Goal: Download file/media

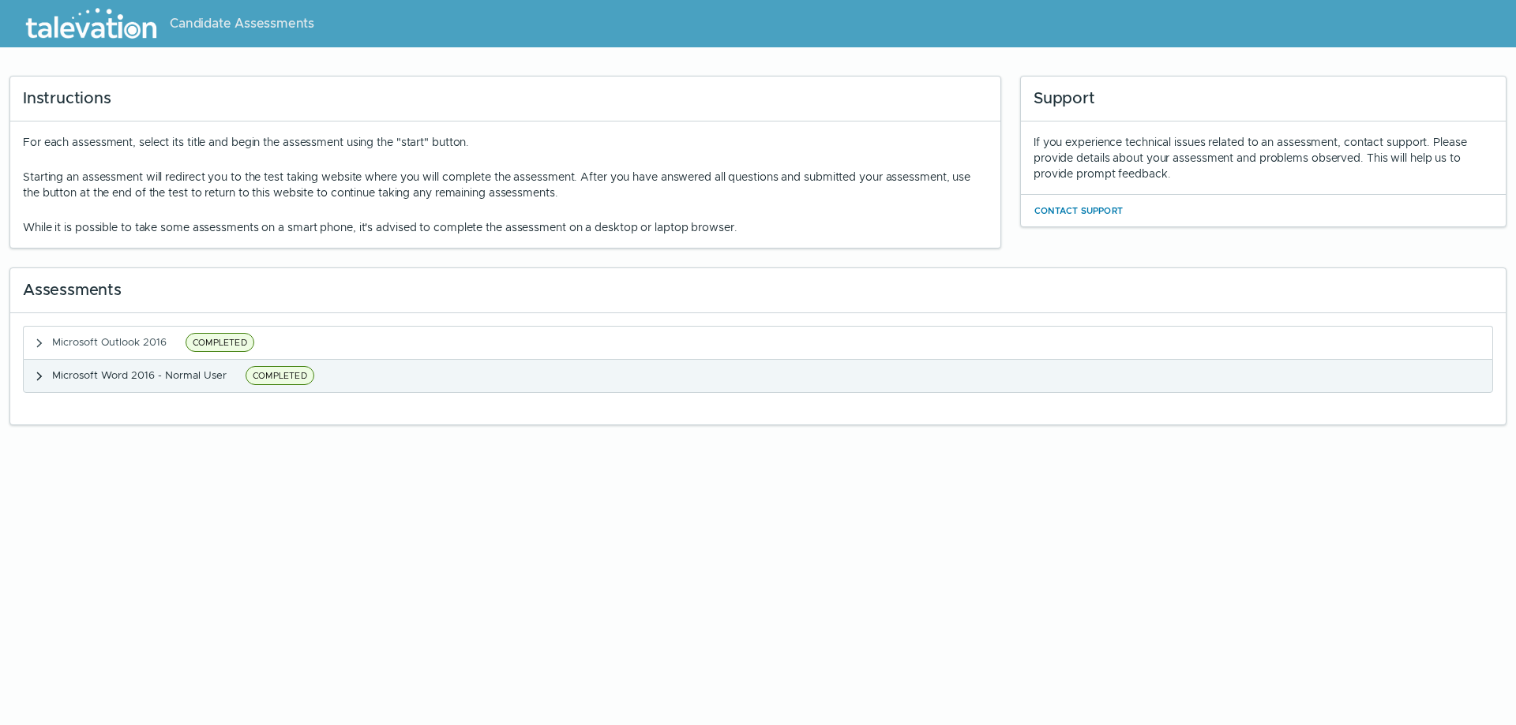
click at [266, 373] on span "COMPLETED" at bounding box center [279, 375] width 69 height 19
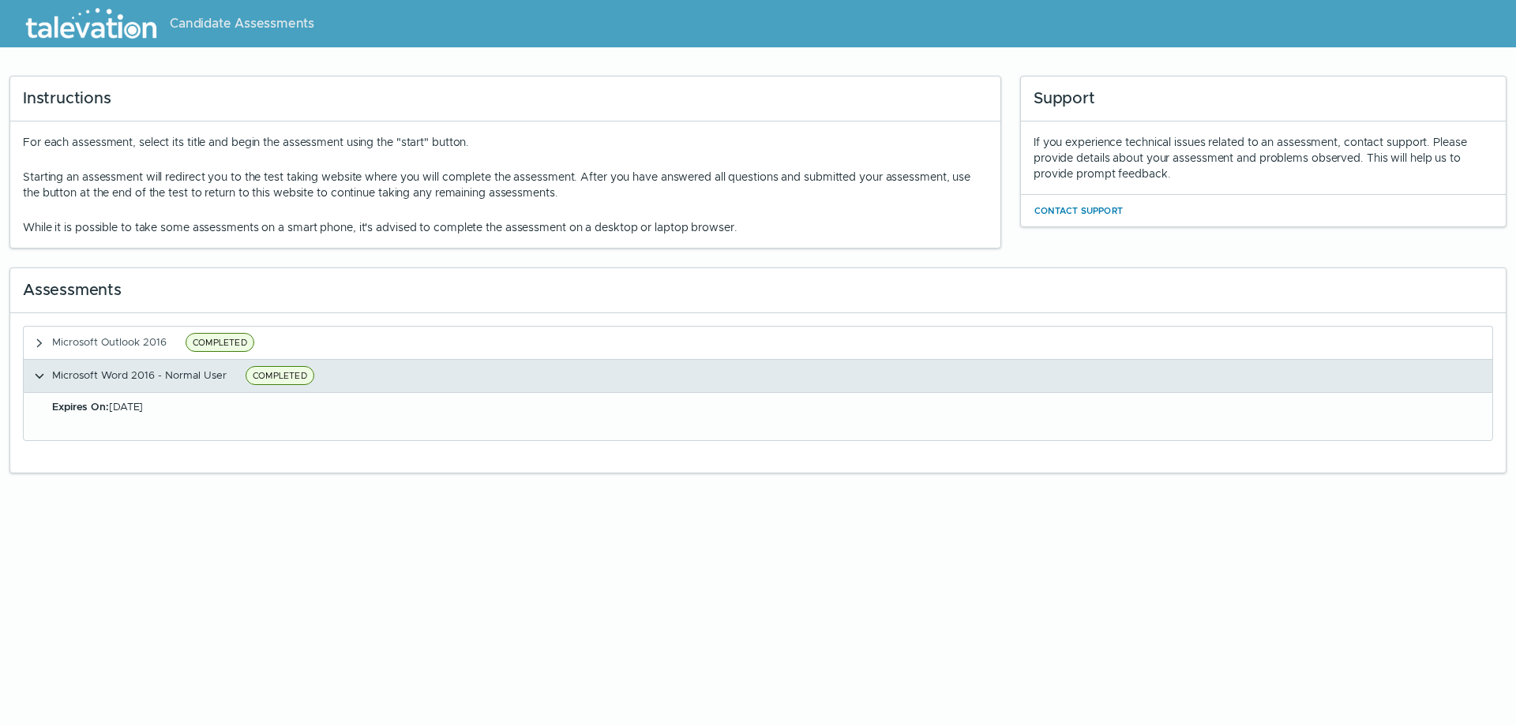
click at [110, 377] on span "Microsoft Word 2016 - Normal User" at bounding box center [139, 375] width 174 height 13
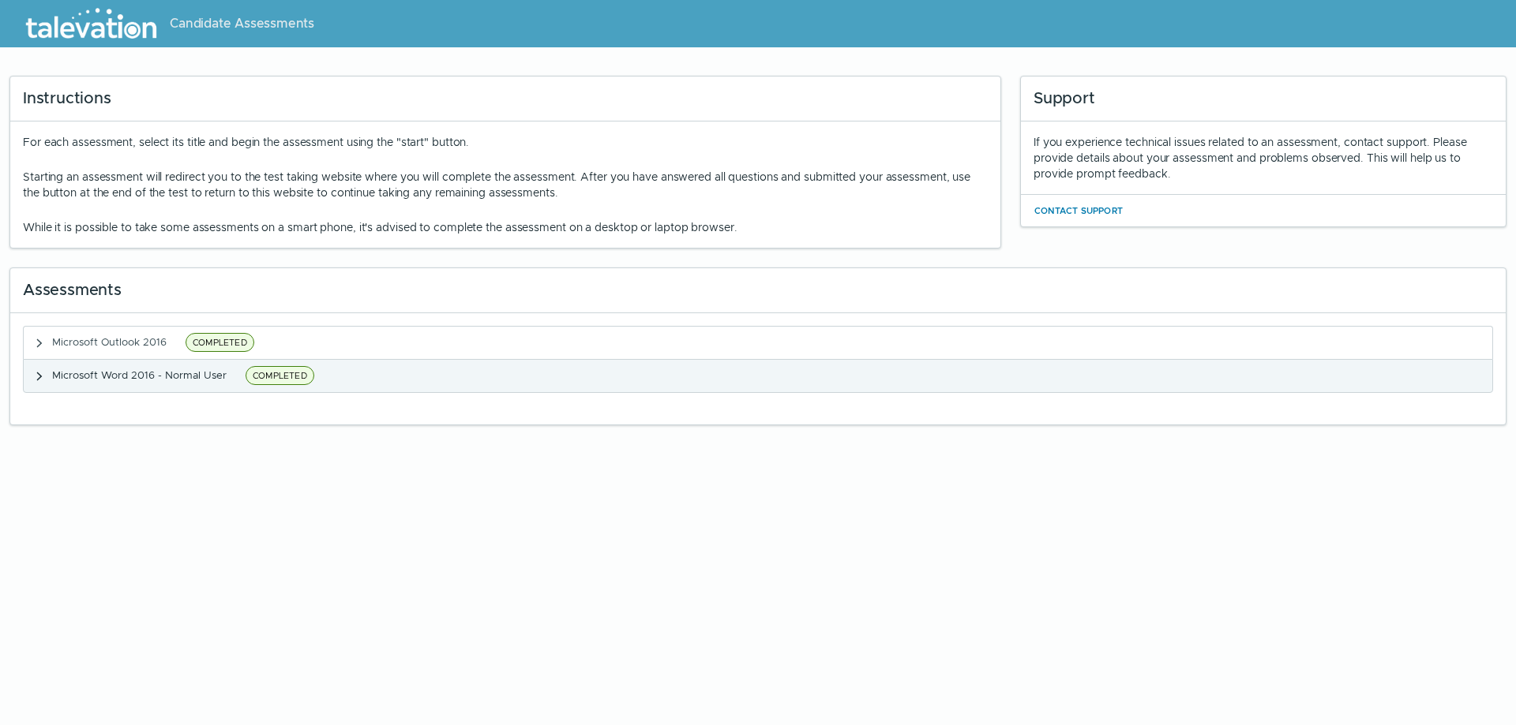
click at [110, 377] on span "Microsoft Word 2016 - Normal User" at bounding box center [139, 375] width 174 height 13
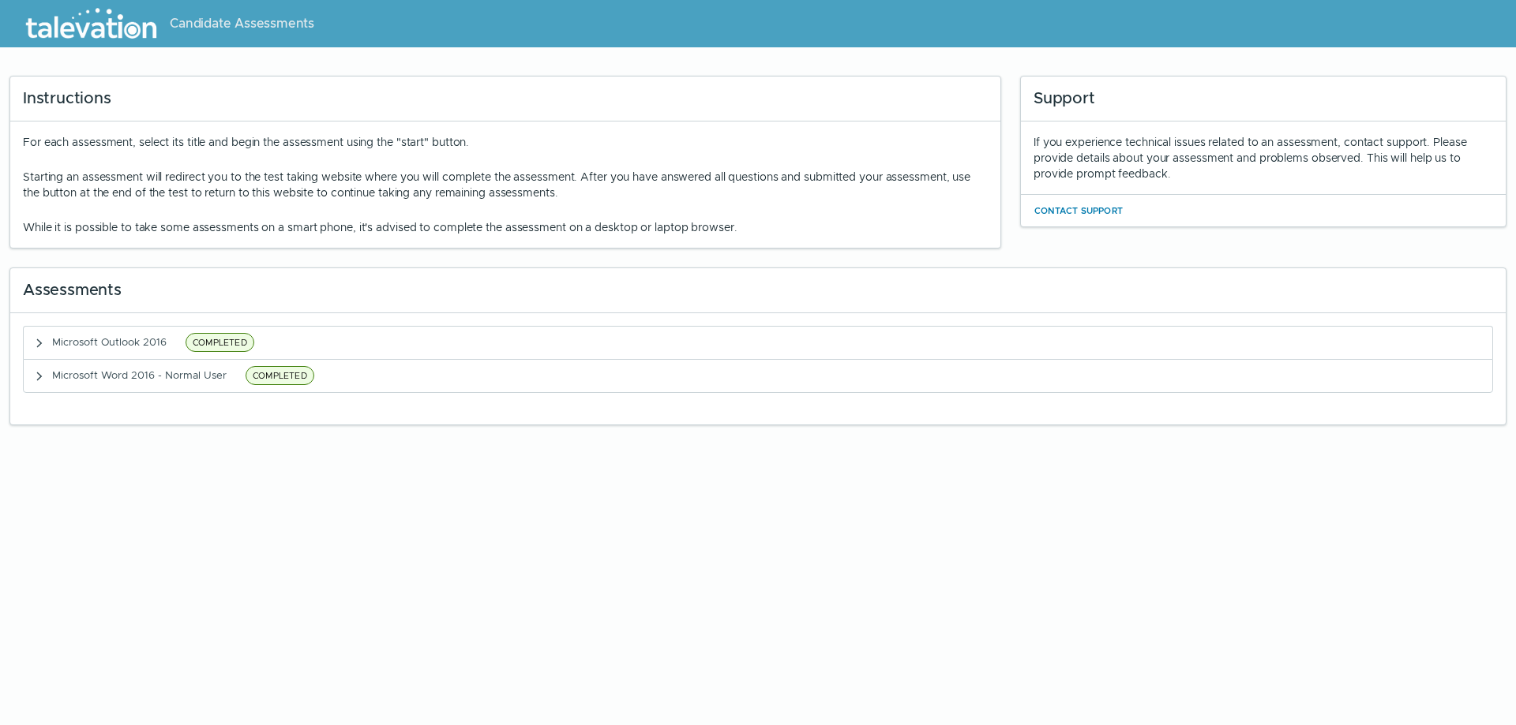
drag, startPoint x: 0, startPoint y: 0, endPoint x: 463, endPoint y: 476, distance: 663.7
click at [463, 435] on html "Candidate Assessments Instructions For each assessment, select its title and be…" at bounding box center [758, 217] width 1516 height 435
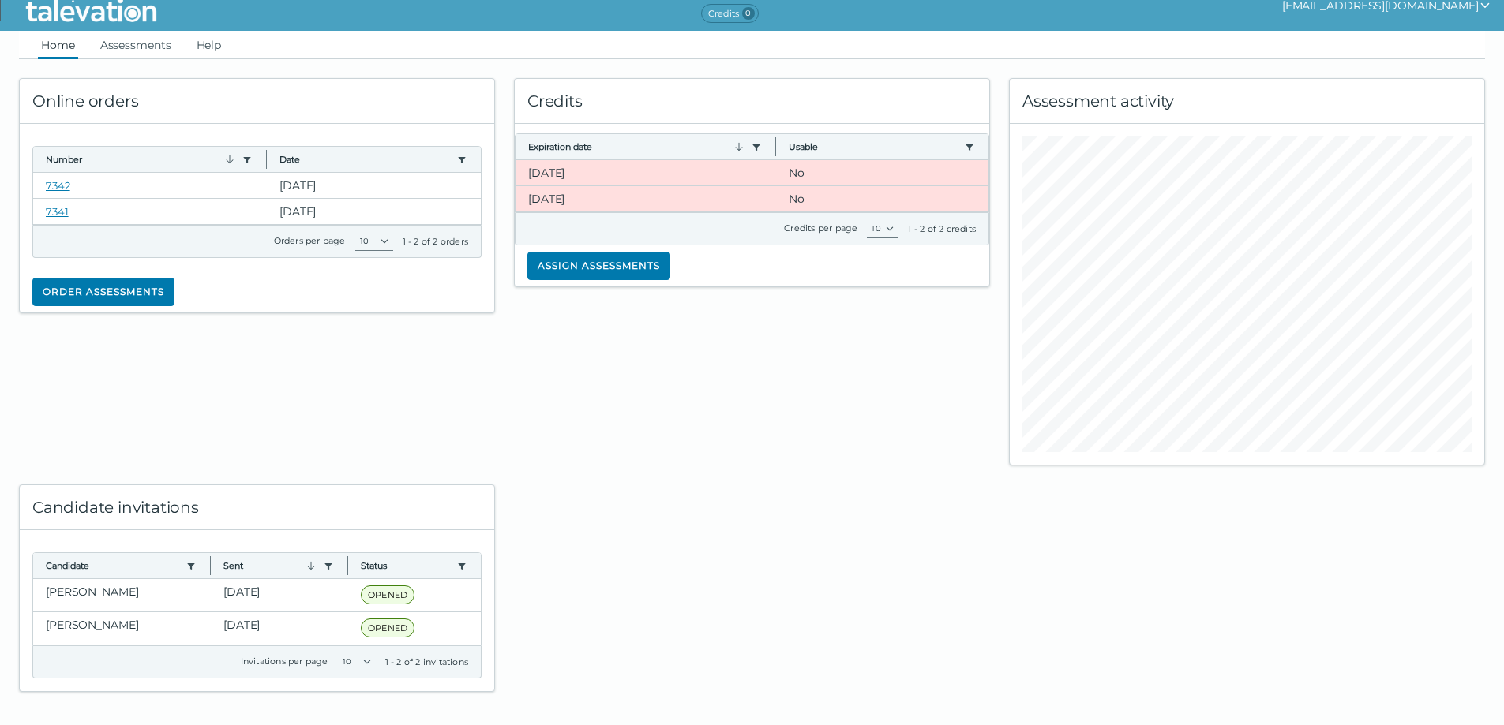
scroll to position [21, 0]
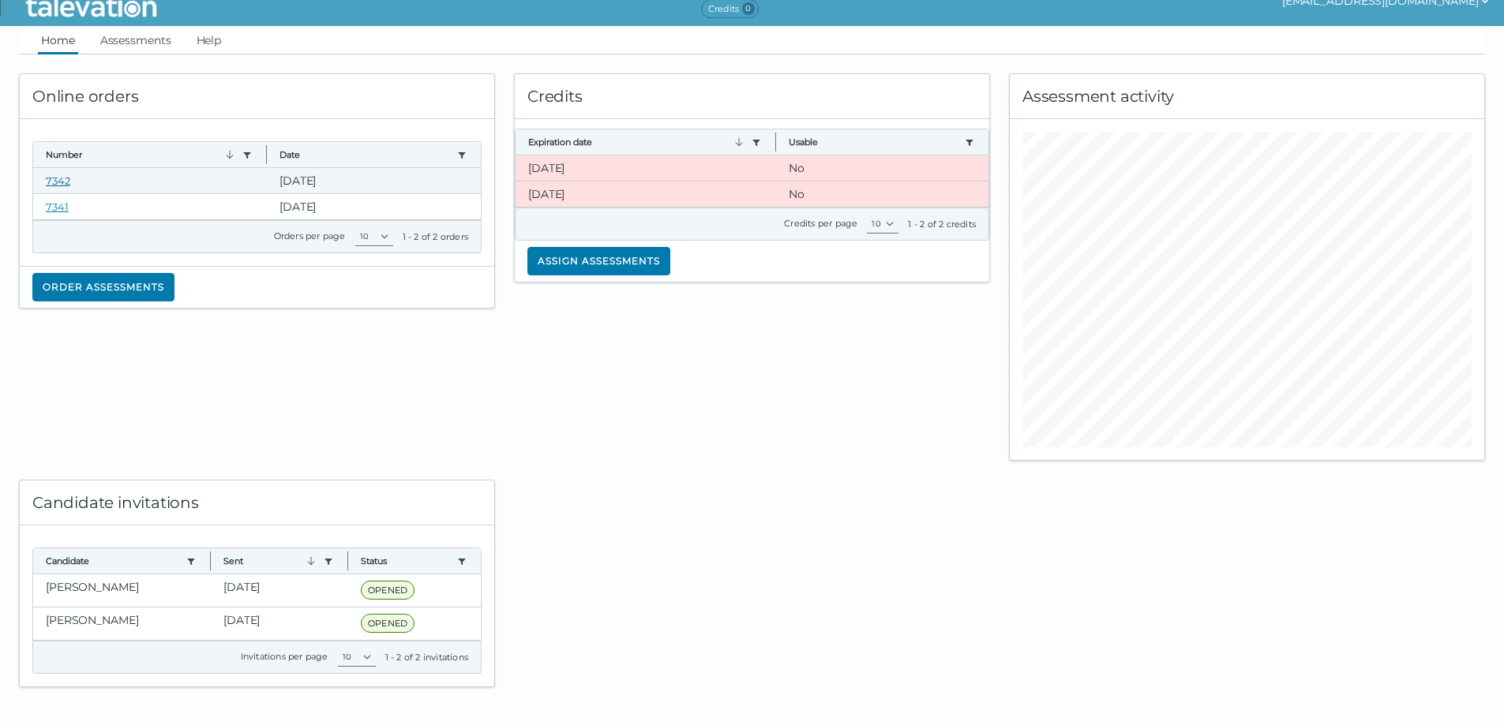
click at [49, 184] on link "7342" at bounding box center [58, 180] width 24 height 13
click at [158, 48] on link "Assessments" at bounding box center [135, 40] width 77 height 28
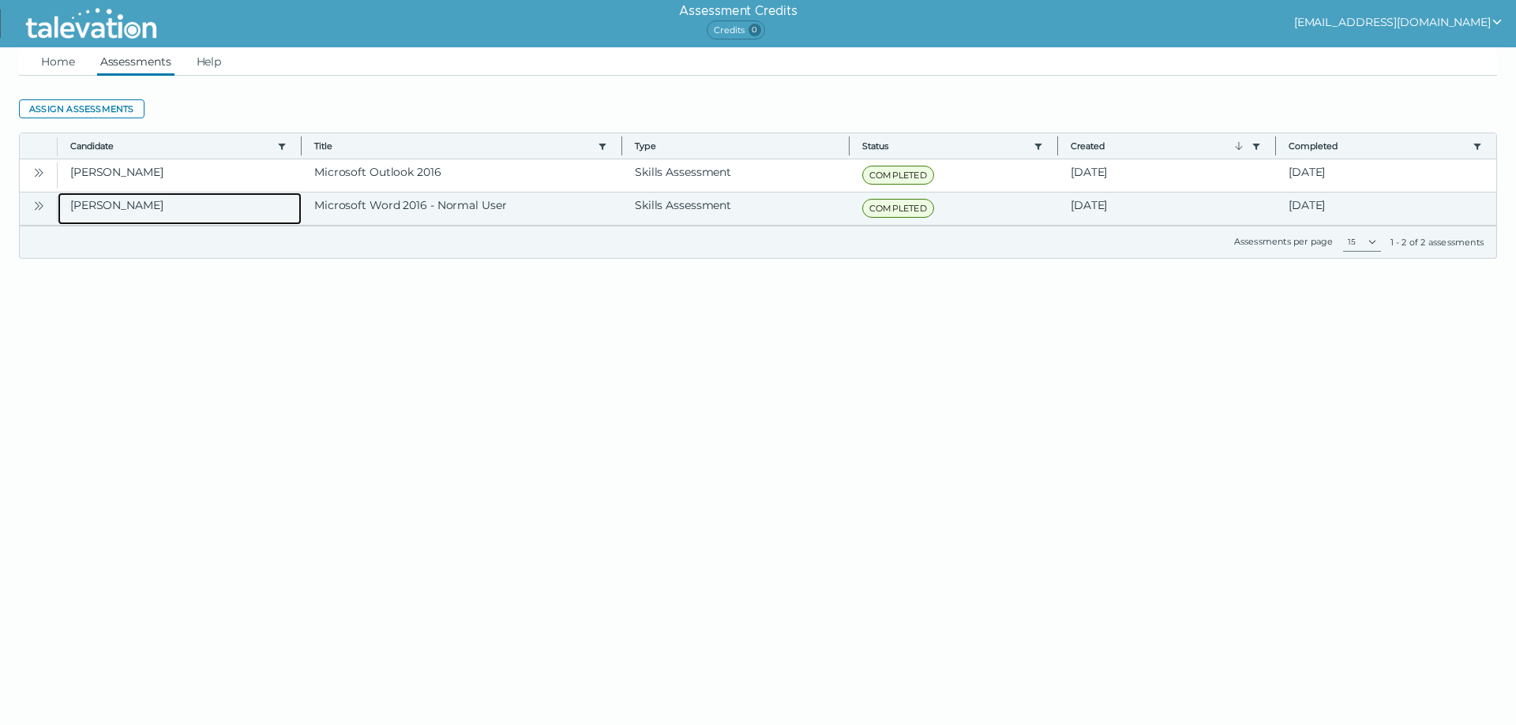
click at [141, 208] on clr-dg-cell "FERNANDEZ, Bradie" at bounding box center [180, 209] width 244 height 32
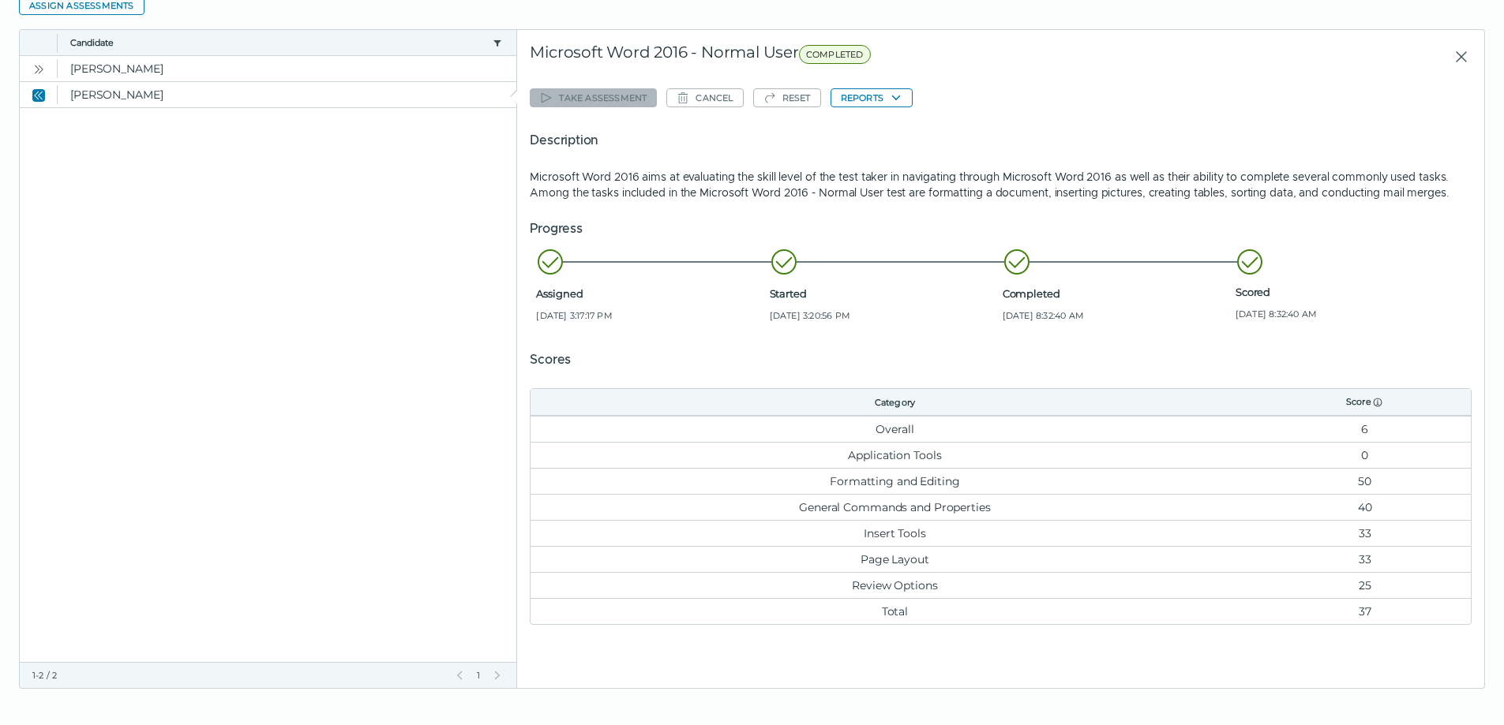
scroll to position [105, 0]
click at [867, 97] on button "Reports" at bounding box center [871, 96] width 82 height 19
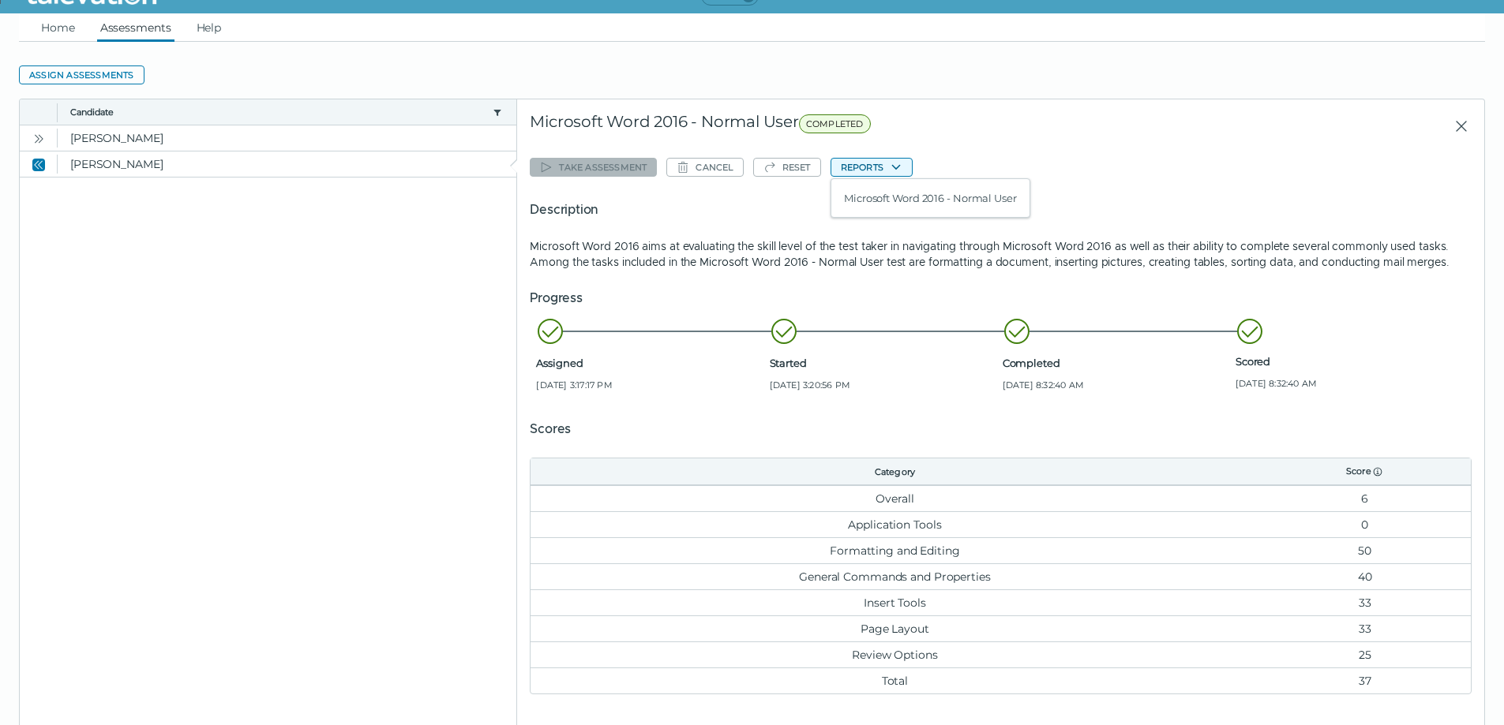
scroll to position [0, 0]
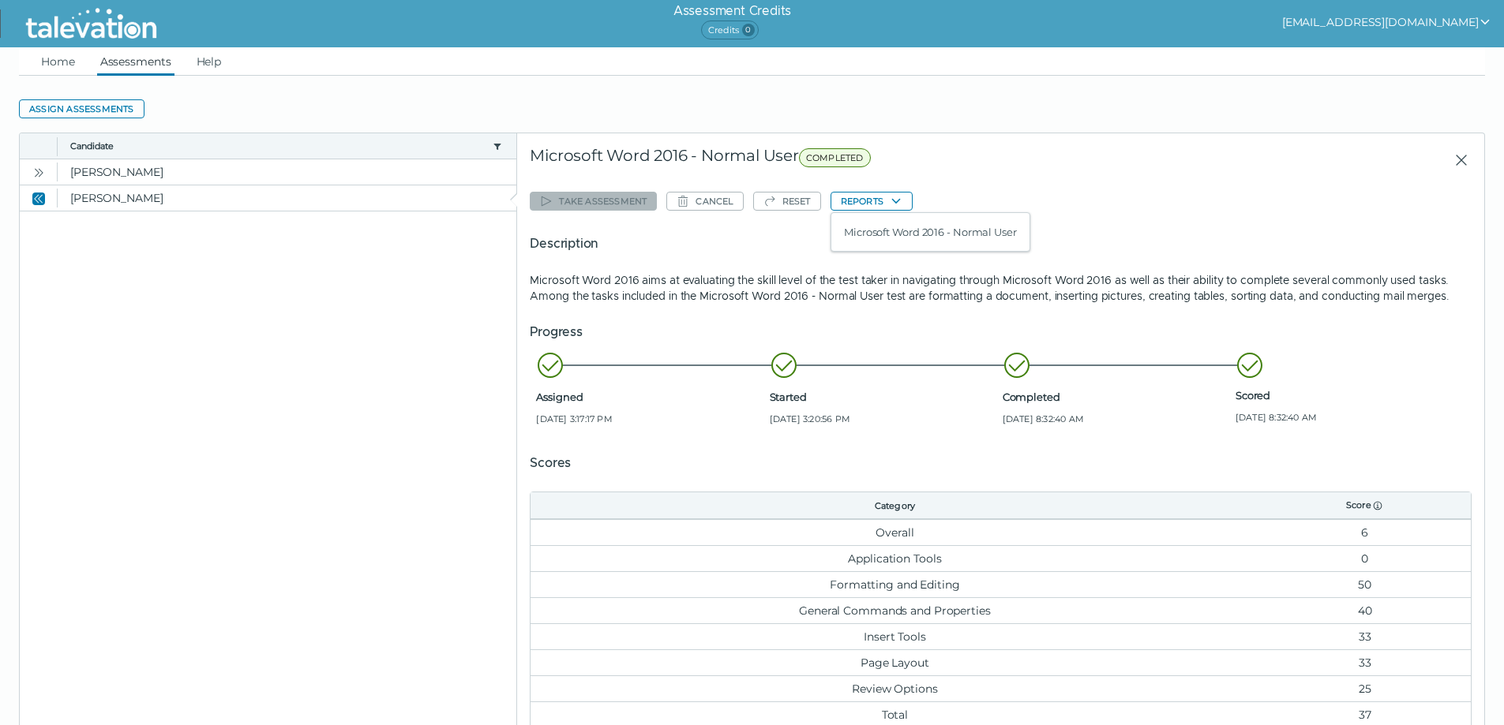
click at [1103, 179] on clr-dg-detail-body "Take assessment Cancel Reset Reports Microsoft Word 2016 - Normal User Descript…" at bounding box center [1001, 457] width 942 height 567
click at [853, 196] on button "Reports" at bounding box center [871, 201] width 82 height 19
click at [898, 223] on button "Microsoft Word 2016 - Normal User" at bounding box center [930, 232] width 198 height 19
